Goal: Task Accomplishment & Management: Manage account settings

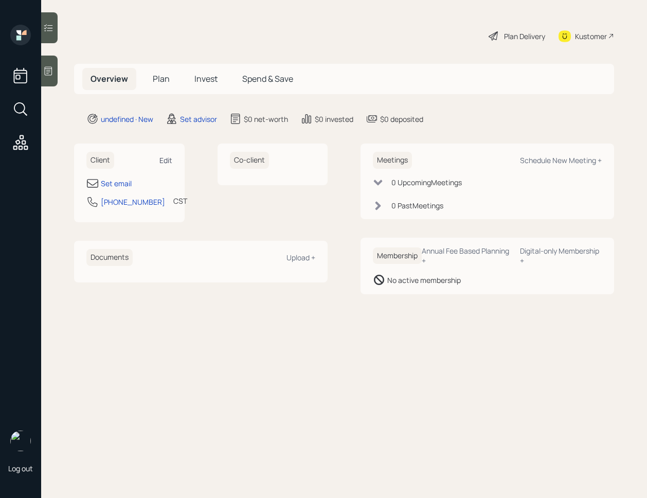
click at [165, 160] on div "Edit" at bounding box center [165, 160] width 13 height 10
select select "America/[GEOGRAPHIC_DATA]"
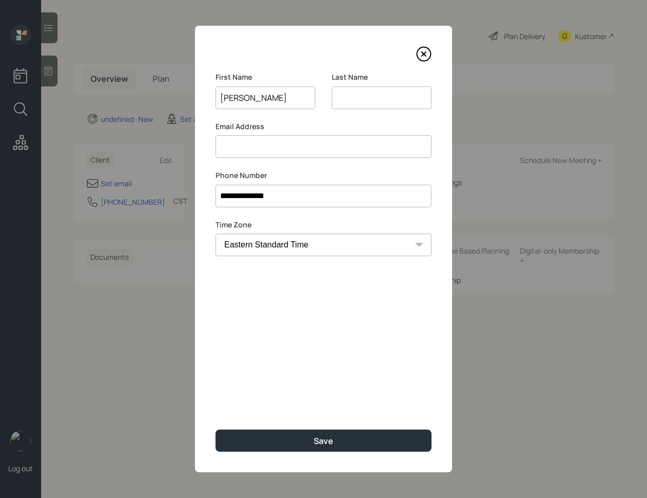
click at [261, 101] on input "[PERSON_NAME]" at bounding box center [265, 97] width 100 height 23
type input "[PERSON_NAME]"
click at [383, 103] on input at bounding box center [382, 97] width 100 height 23
paste input "[PERSON_NAME]"
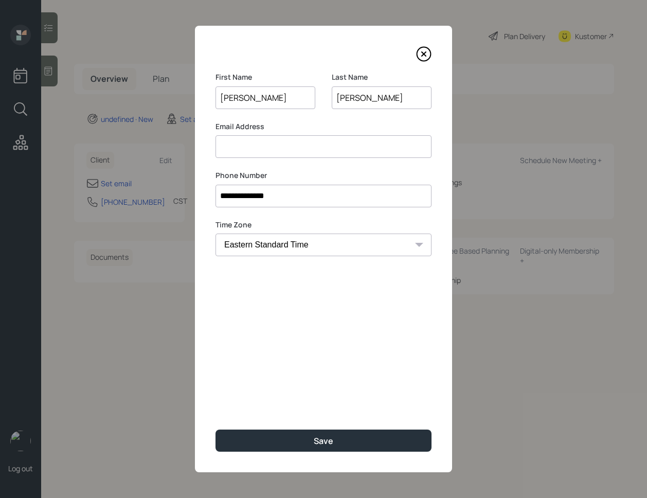
type input "[PERSON_NAME]"
click at [328, 153] on input at bounding box center [323, 146] width 216 height 23
click at [270, 144] on input at bounding box center [323, 146] width 216 height 23
click at [276, 154] on input at bounding box center [323, 146] width 216 height 23
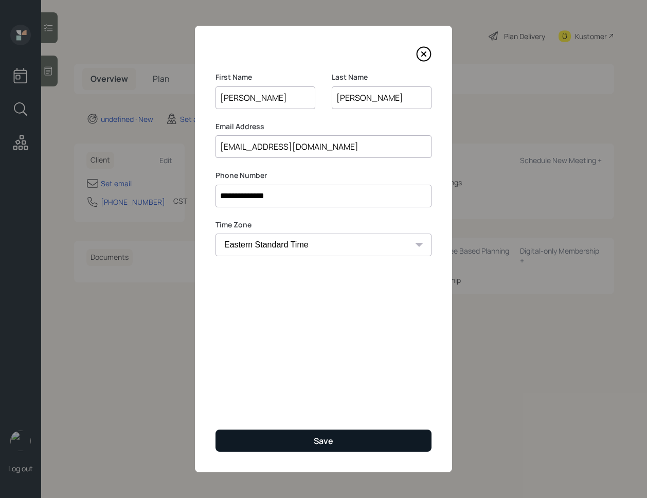
type input "[EMAIL_ADDRESS][DOMAIN_NAME]"
click at [318, 437] on div "Save" at bounding box center [324, 440] width 20 height 11
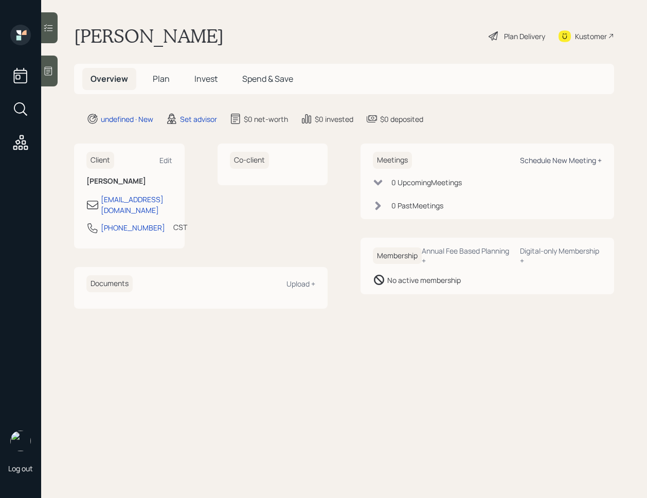
click at [560, 156] on div "Schedule New Meeting +" at bounding box center [561, 160] width 82 height 10
select select "round-[PERSON_NAME]"
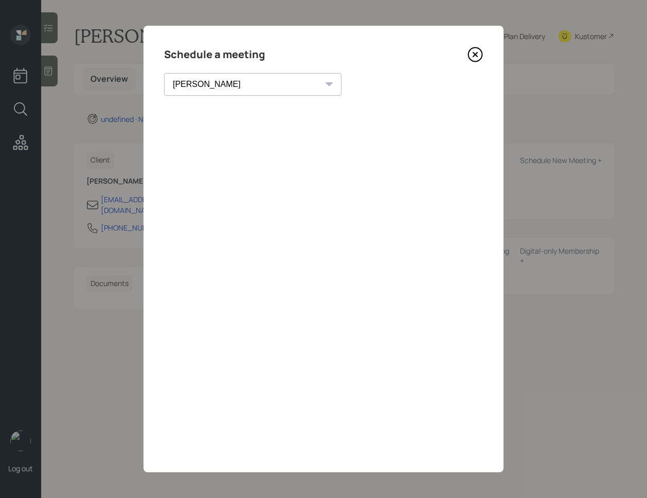
click at [471, 52] on icon at bounding box center [474, 54] width 15 height 15
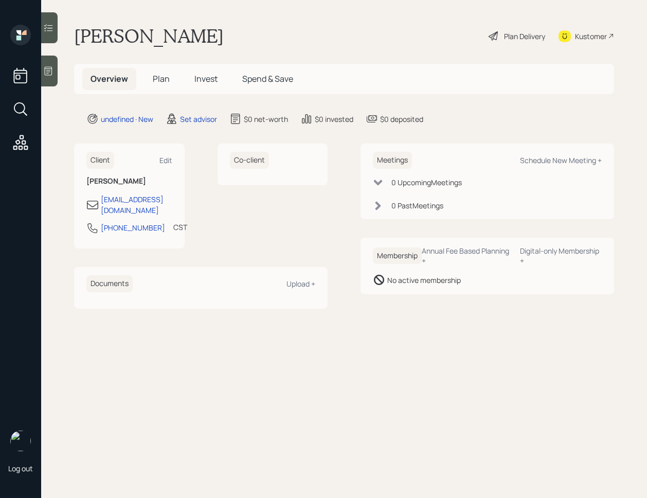
click at [62, 67] on main "[PERSON_NAME] Plan Delivery Kustomer Overview Plan Invest Spend & Save undefine…" at bounding box center [344, 249] width 606 height 498
click at [50, 67] on icon at bounding box center [48, 71] width 10 height 10
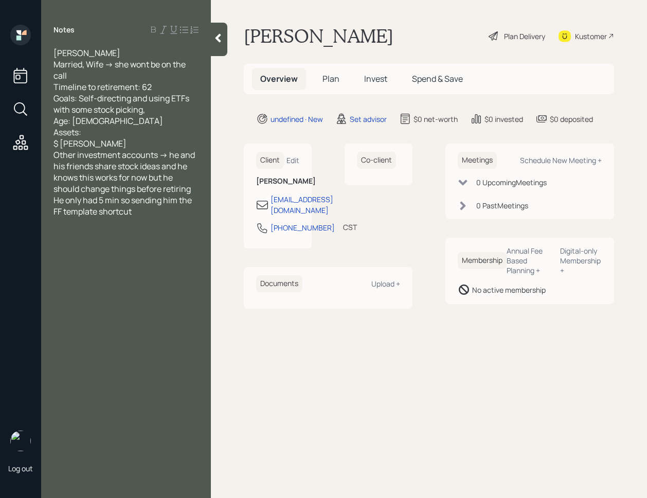
click at [220, 46] on div at bounding box center [219, 39] width 16 height 33
